Goal: Task Accomplishment & Management: Manage account settings

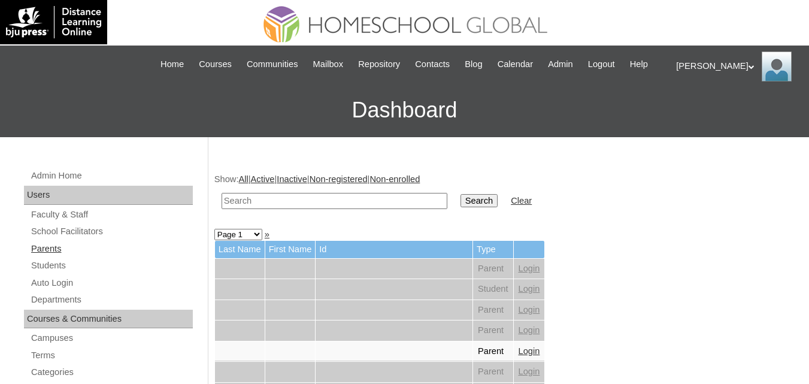
click at [40, 256] on link "Parents" at bounding box center [111, 248] width 163 height 15
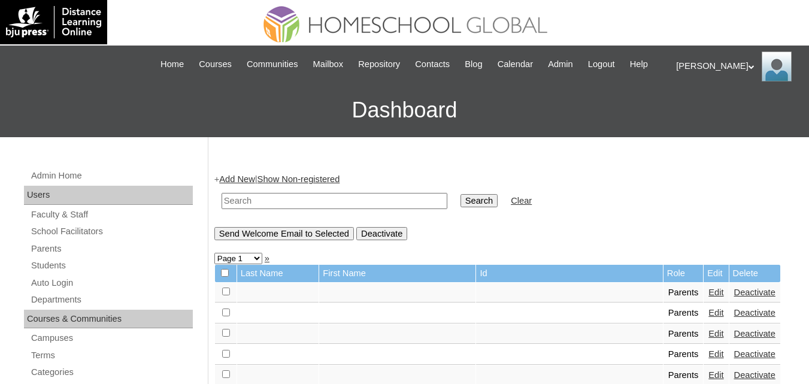
click at [264, 209] on input "text" at bounding box center [335, 201] width 226 height 16
paste input "MHP0152-TECHPH2025"
type input "MHP0152-TECHPH2025"
click at [461, 207] on input "Search" at bounding box center [479, 200] width 37 height 13
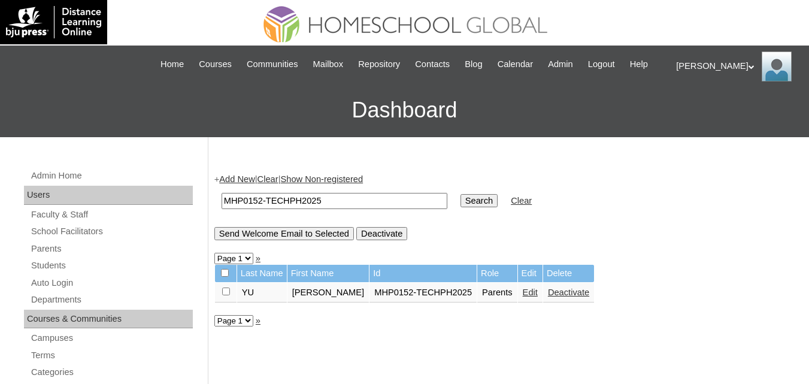
click at [523, 297] on link "Edit" at bounding box center [530, 293] width 15 height 10
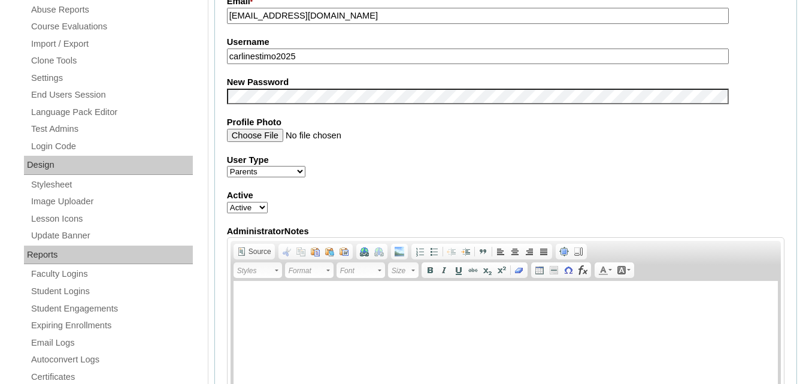
scroll to position [479, 0]
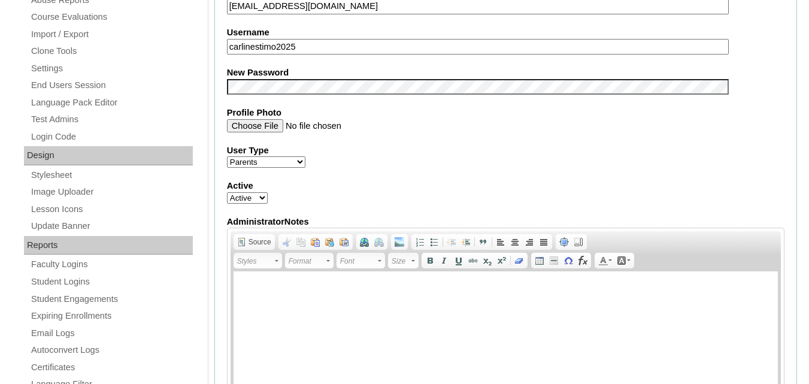
drag, startPoint x: 267, startPoint y: 65, endPoint x: 194, endPoint y: 71, distance: 73.3
click at [194, 71] on div "Admin Home Users Faculty & Staff School Facilitators Parents Students Auto Logi…" at bounding box center [404, 368] width 809 height 1421
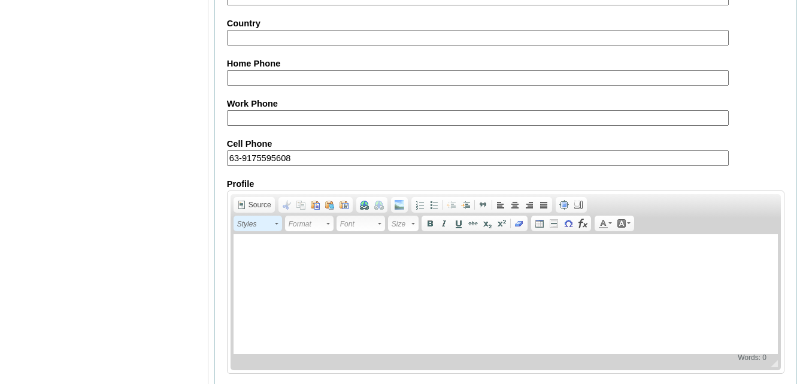
scroll to position [1204, 0]
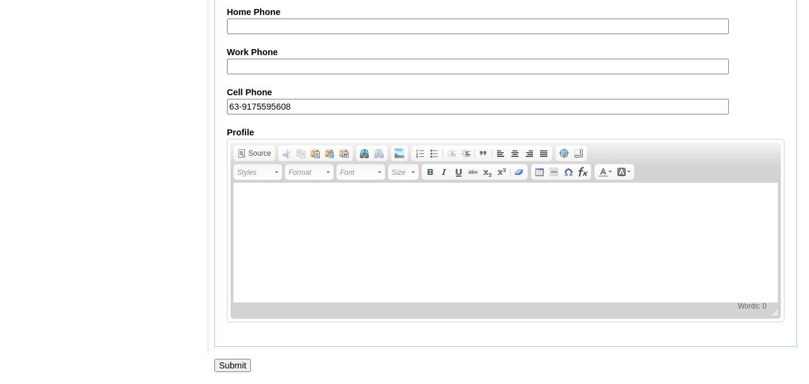
click at [234, 367] on input "Submit" at bounding box center [232, 365] width 37 height 13
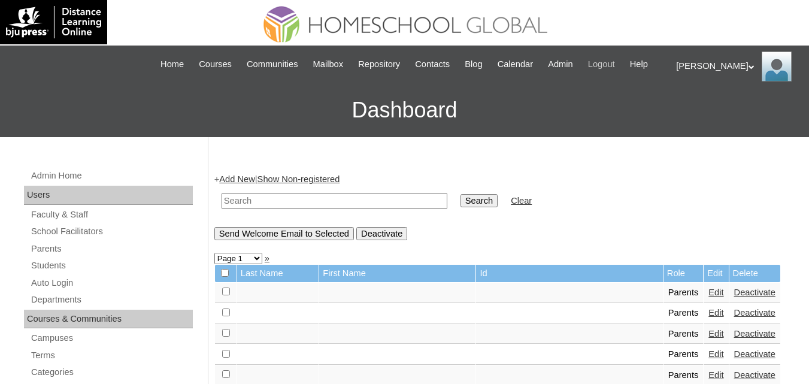
click at [615, 61] on span "Logout" at bounding box center [601, 65] width 27 height 14
